Goal: Task Accomplishment & Management: Manage account settings

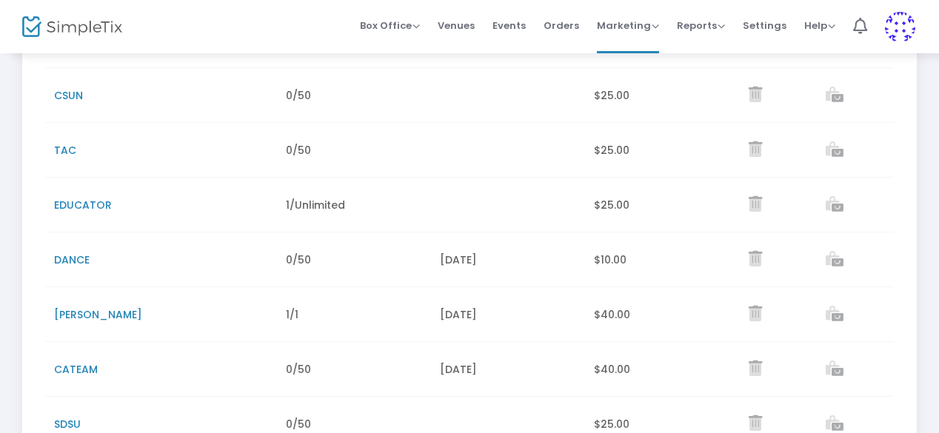
scroll to position [320, 0]
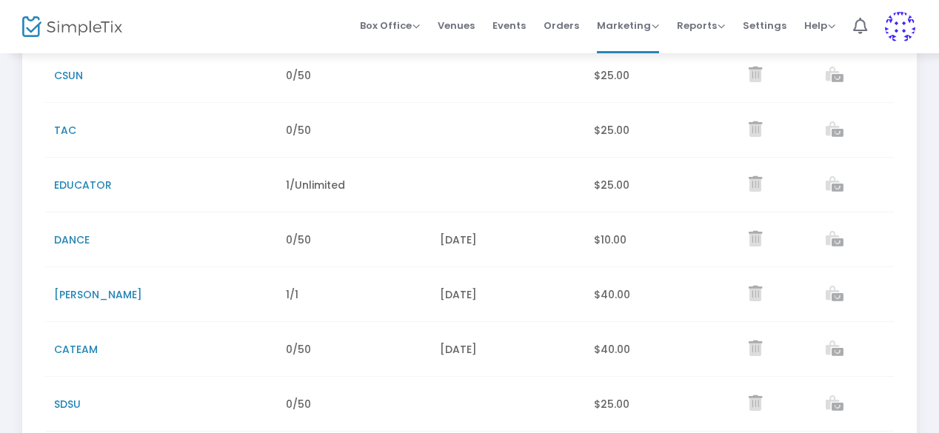
click at [79, 241] on span "DANCE" at bounding box center [72, 240] width 36 height 15
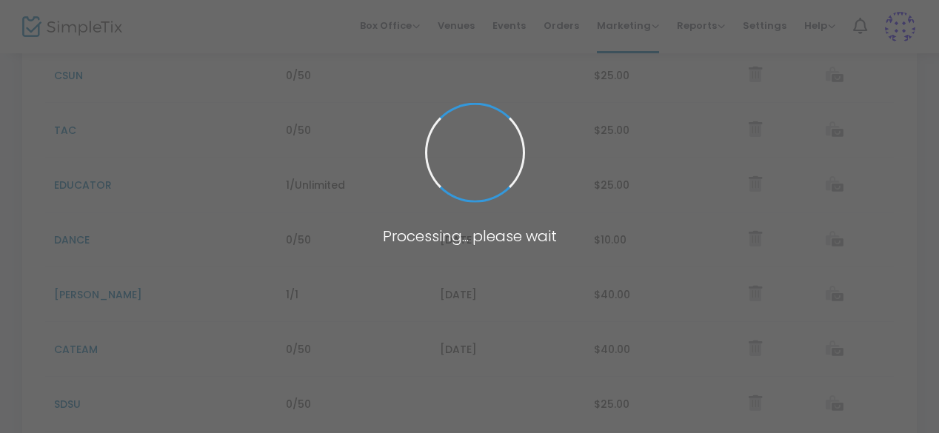
scroll to position [284, 0]
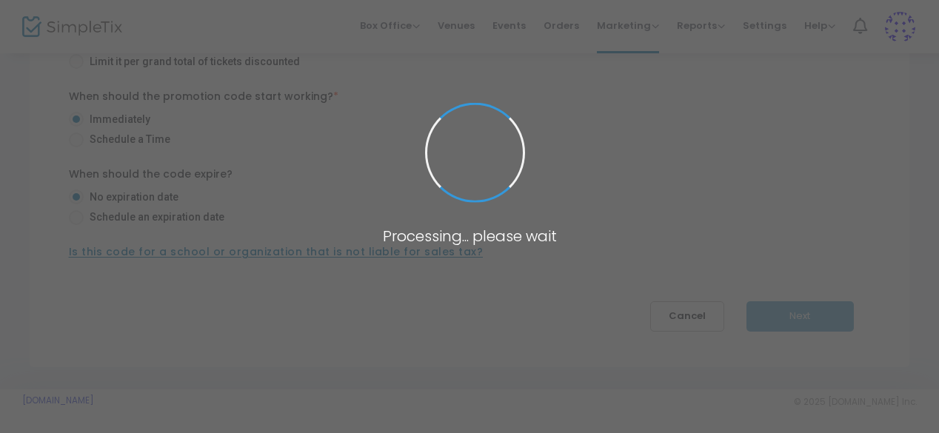
type input "DANCE"
type input "1"
radio input "false"
radio input "true"
radio input "false"
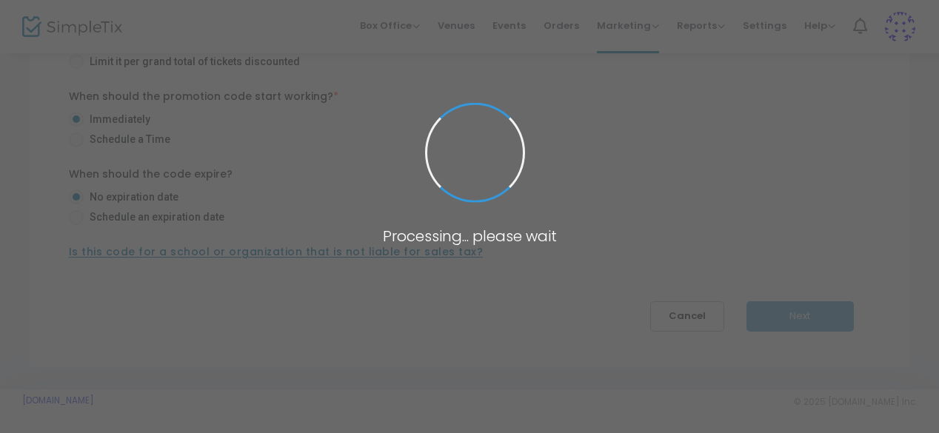
radio input "true"
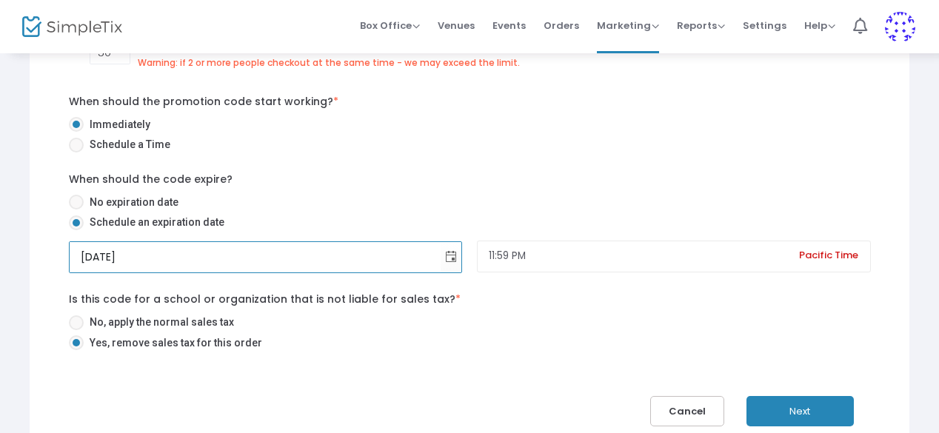
click at [98, 255] on input "[DATE]" at bounding box center [256, 257] width 372 height 30
type input "[DATE]"
click at [592, 160] on div "When should the promotion code start working? * Immediately Schedule a Time Whe…" at bounding box center [469, 224] width 817 height 261
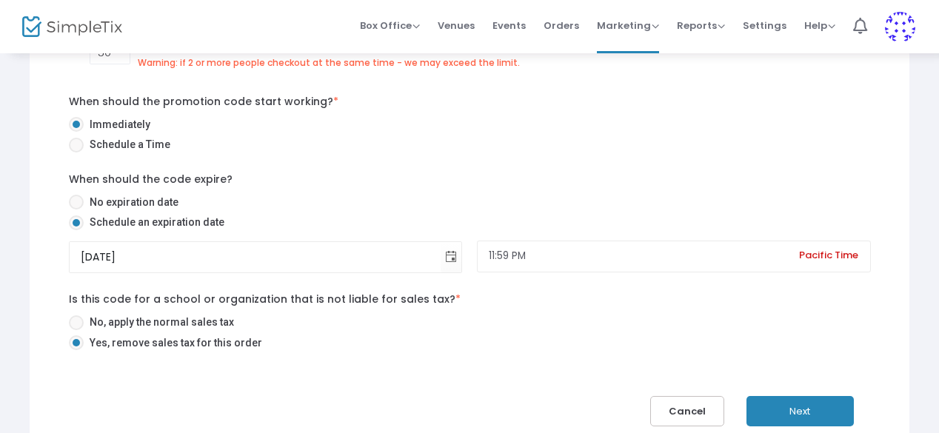
click at [829, 415] on button "Next" at bounding box center [799, 411] width 107 height 30
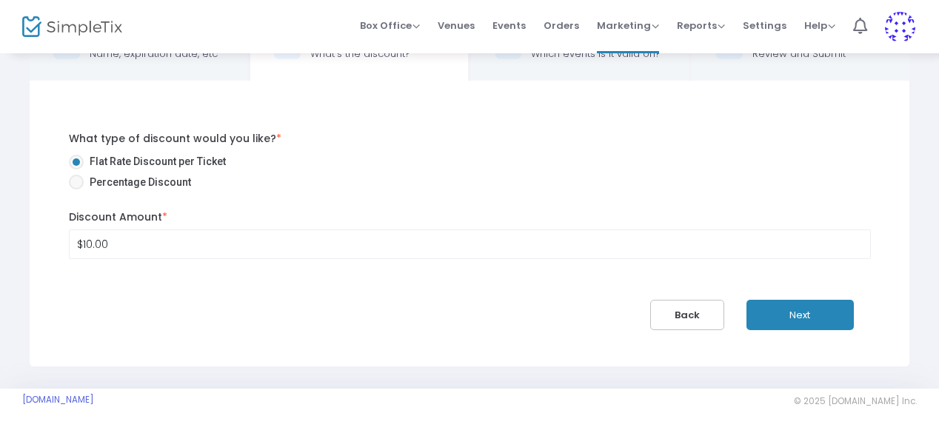
scroll to position [61, 0]
click at [795, 315] on button "Next" at bounding box center [799, 316] width 107 height 30
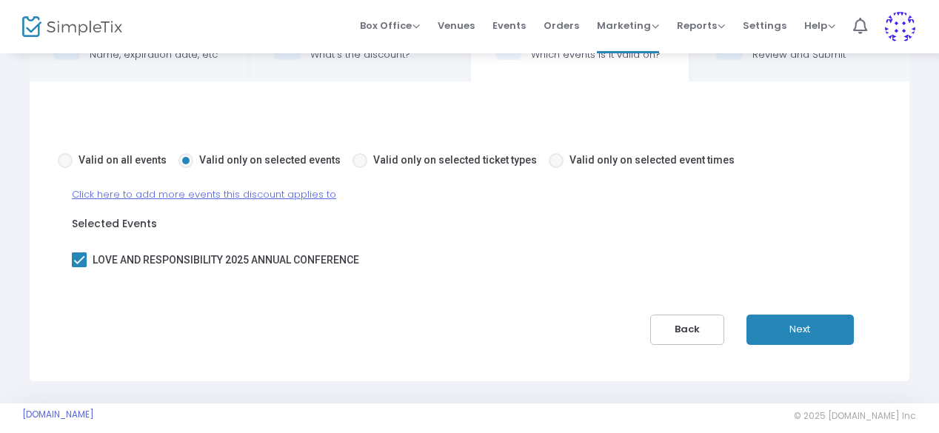
scroll to position [76, 0]
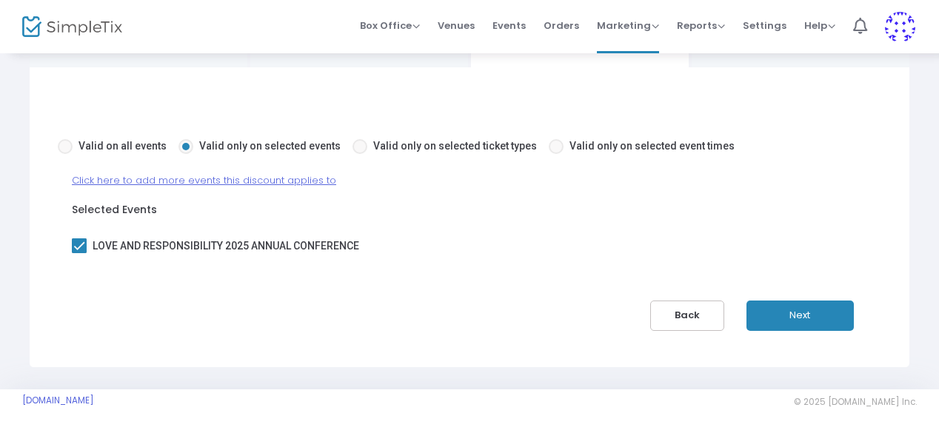
click at [801, 303] on button "Next" at bounding box center [799, 316] width 107 height 30
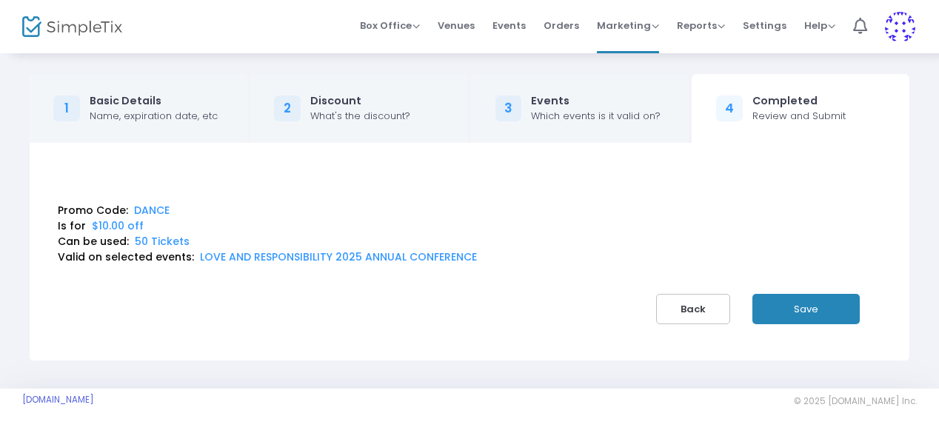
scroll to position [0, 0]
click at [813, 312] on button "Save" at bounding box center [814, 309] width 107 height 30
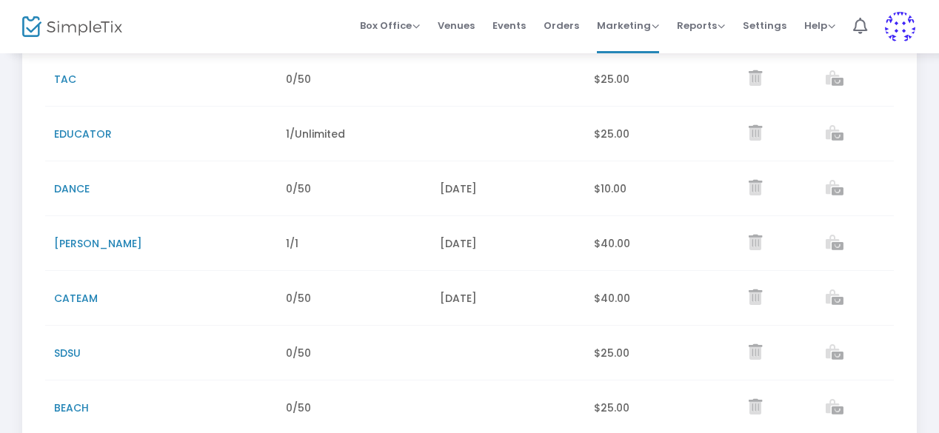
scroll to position [525, 0]
